Goal: Task Accomplishment & Management: Use online tool/utility

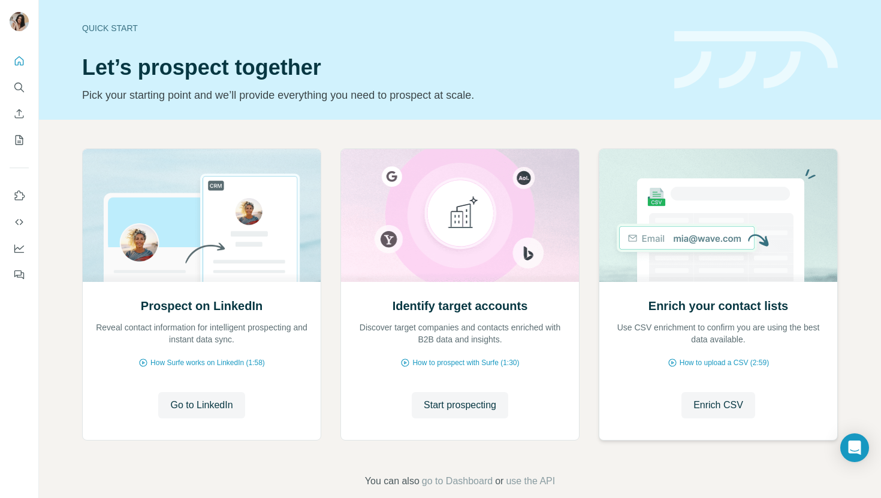
click at [739, 389] on div "Enrich your contact lists Use CSV enrichment to confirm you are using the best …" at bounding box center [718, 360] width 238 height 159
click at [741, 406] on span "Enrich CSV" at bounding box center [718, 405] width 50 height 14
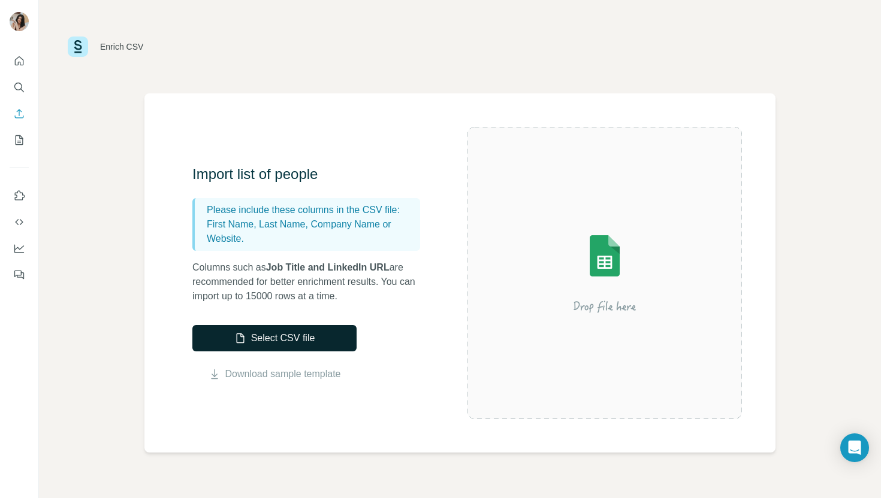
click at [322, 340] on button "Select CSV file" at bounding box center [274, 338] width 164 height 26
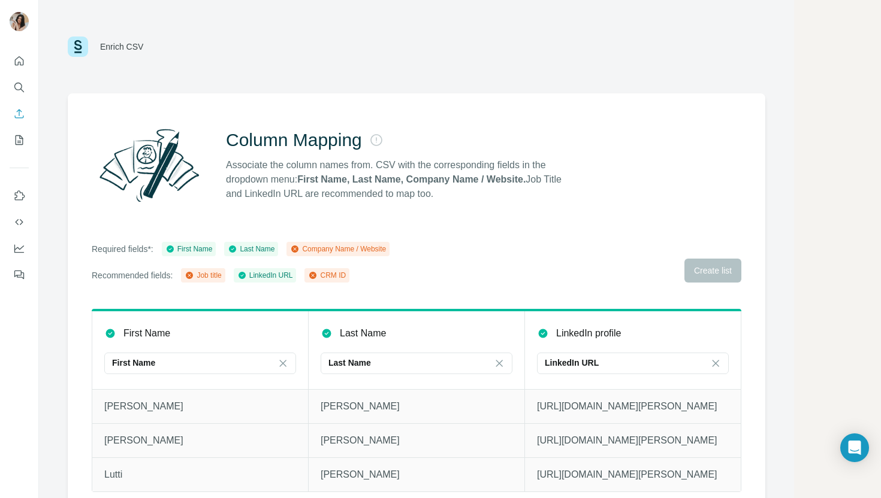
scroll to position [15, 0]
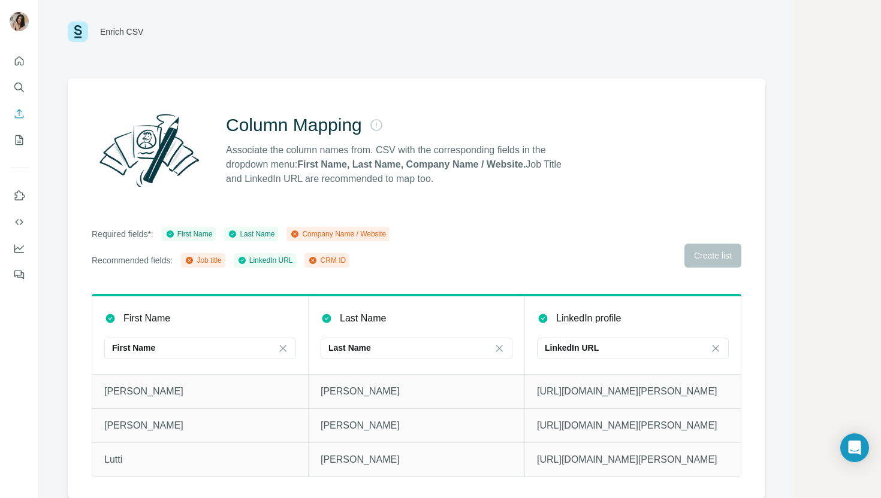
click at [855, 171] on main "Enrich CSV Column Mapping Associate the column names from. CSV with the corresp…" at bounding box center [460, 249] width 842 height 498
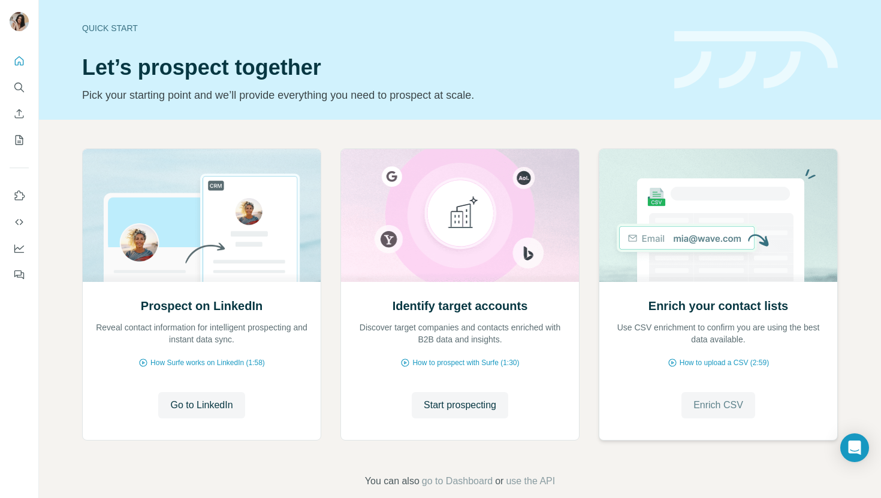
click at [748, 401] on button "Enrich CSV" at bounding box center [718, 405] width 74 height 26
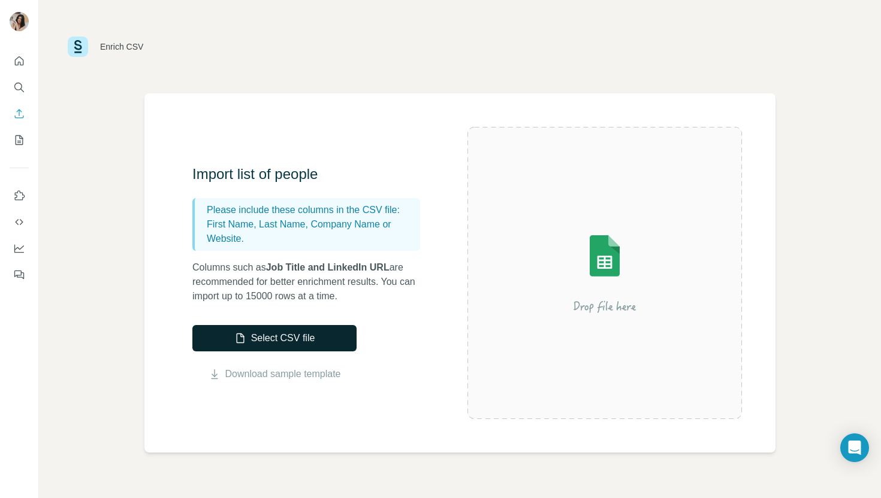
click at [242, 334] on icon "button" at bounding box center [240, 339] width 12 height 12
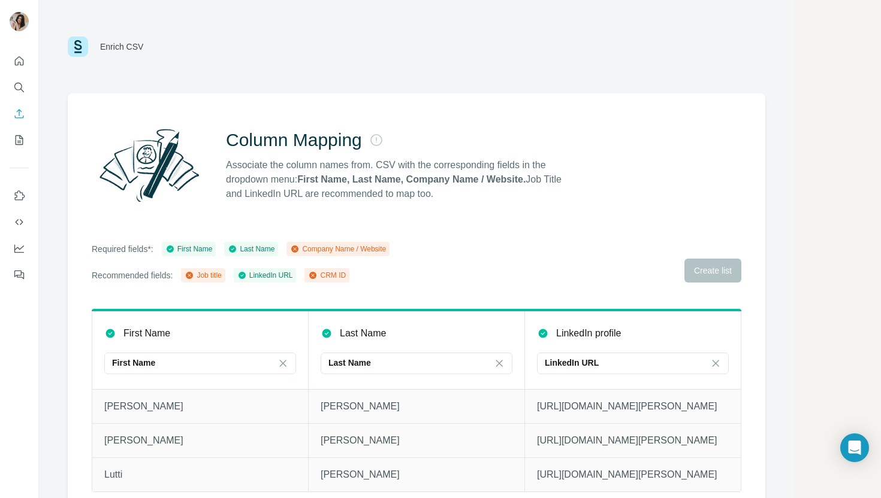
scroll to position [15, 0]
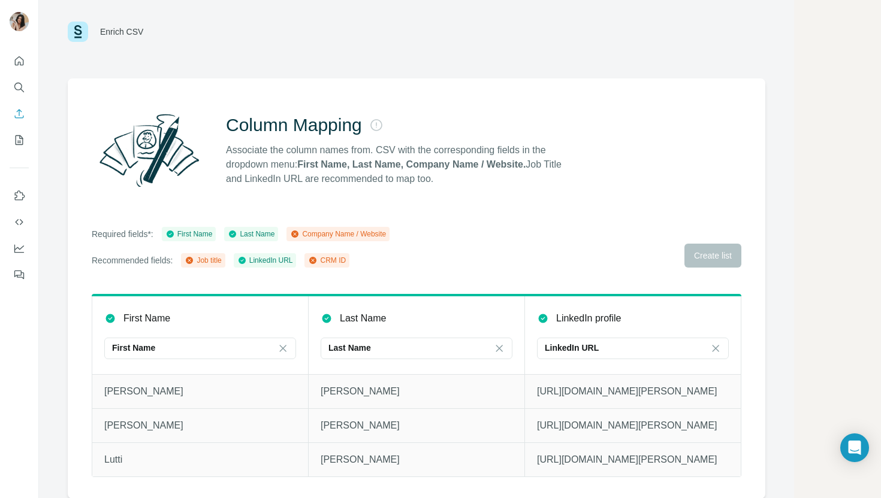
click at [502, 256] on div "Required fields*: First Name Last Name Company Name / Website Recommended field…" at bounding box center [416, 247] width 649 height 41
click at [691, 245] on div "Required fields*: First Name Last Name Company Name / Website Recommended field…" at bounding box center [416, 247] width 649 height 41
click at [694, 252] on div "Required fields*: First Name Last Name Company Name / Website Recommended field…" at bounding box center [416, 247] width 649 height 41
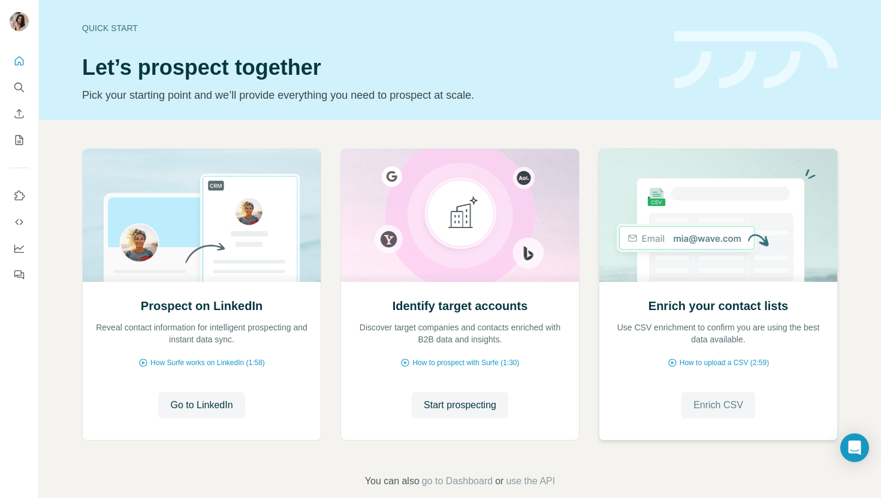
click at [719, 402] on span "Enrich CSV" at bounding box center [718, 405] width 50 height 14
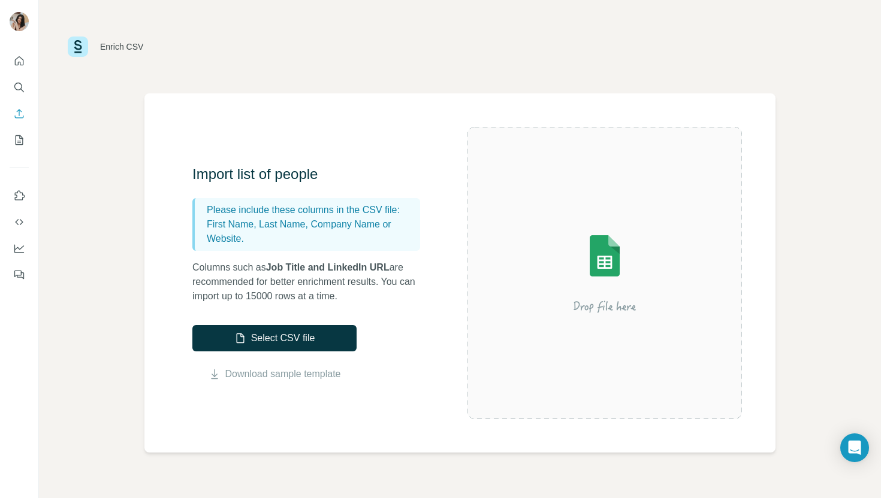
click at [272, 324] on div "Import list of people Please include these columns in the CSV file: First Name,…" at bounding box center [329, 273] width 275 height 217
click at [280, 337] on button "Select CSV file" at bounding box center [274, 338] width 164 height 26
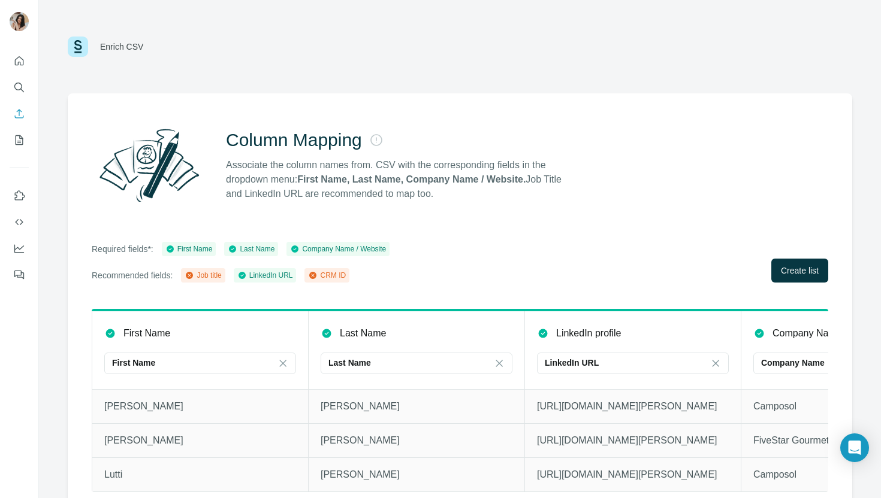
scroll to position [15, 0]
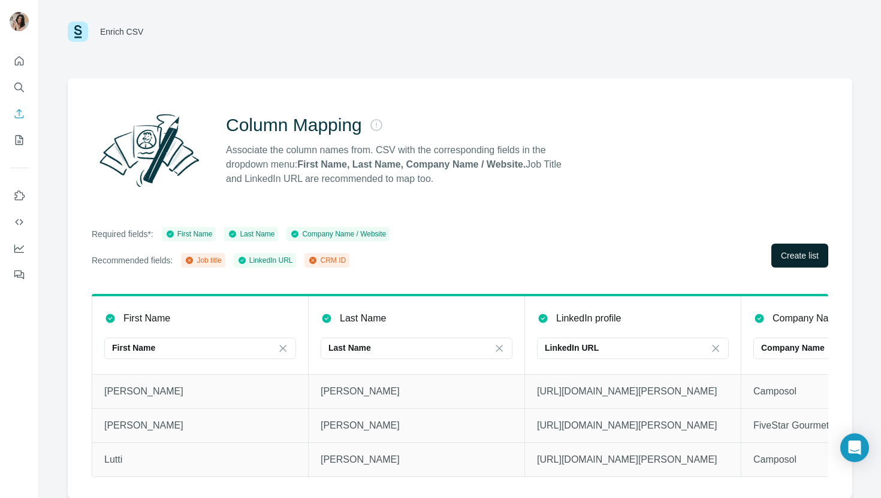
click at [785, 252] on span "Create list" at bounding box center [800, 256] width 38 height 12
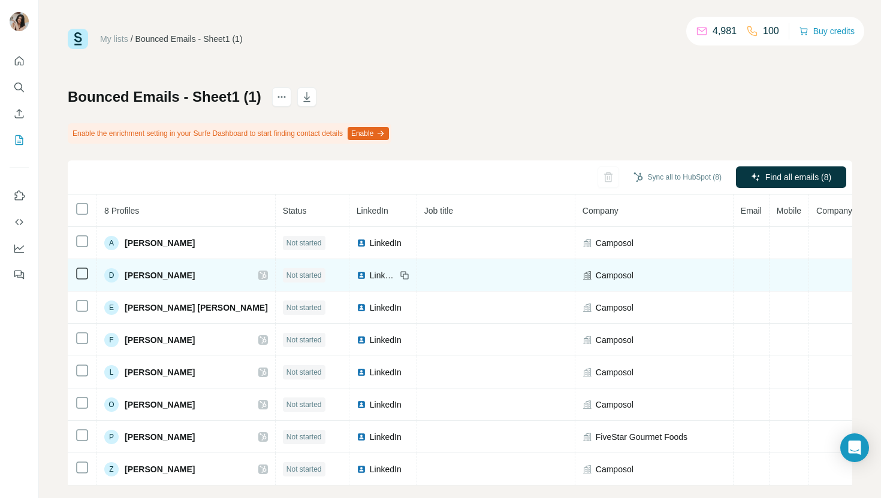
scroll to position [16, 0]
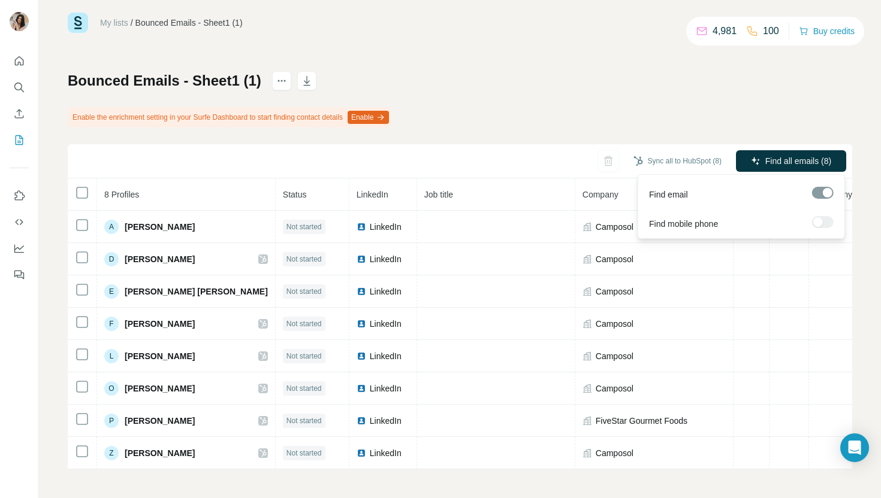
click at [747, 173] on div "Find all emails (8)" at bounding box center [791, 162] width 110 height 24
click at [813, 220] on div at bounding box center [823, 222] width 22 height 12
click at [821, 222] on div at bounding box center [823, 222] width 22 height 12
click at [809, 166] on span "Find all emails (8)" at bounding box center [798, 161] width 66 height 12
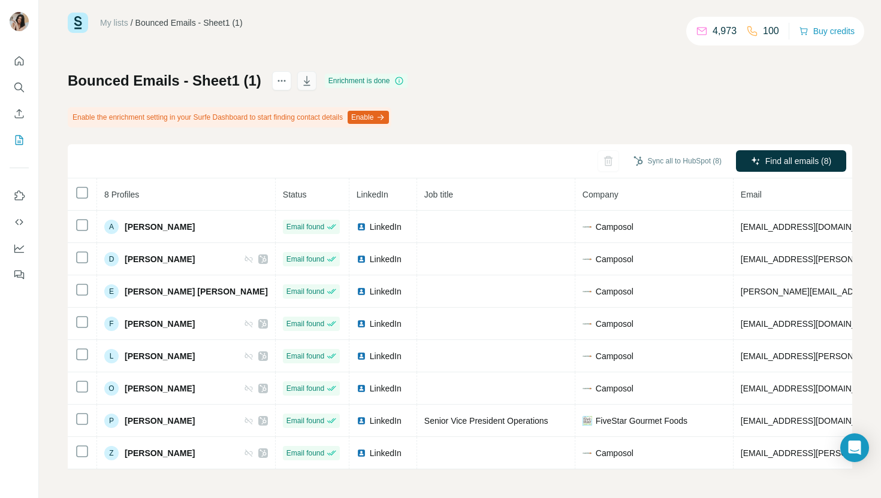
click at [301, 79] on icon "button" at bounding box center [307, 81] width 12 height 12
